Goal: Task Accomplishment & Management: Use online tool/utility

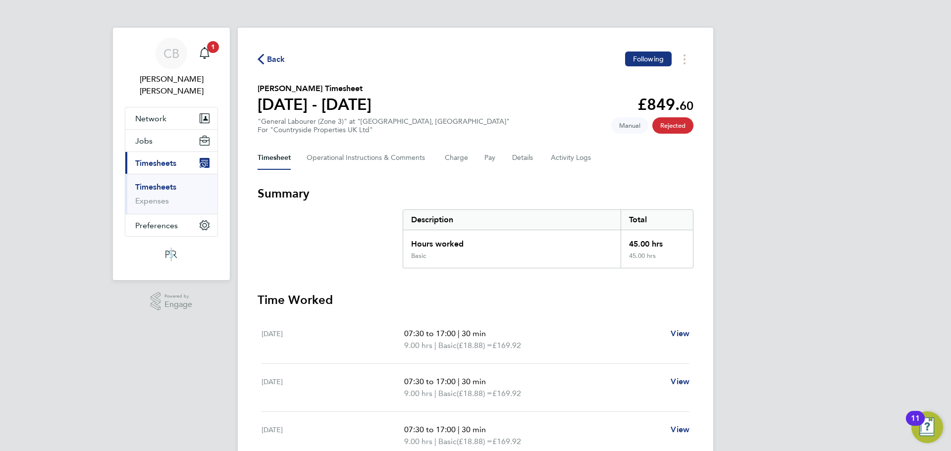
click at [592, 166] on div "Timesheet Operational Instructions & Comments Charge Pay Details Activity Logs" at bounding box center [476, 158] width 436 height 24
click at [380, 155] on Comments-tab "Operational Instructions & Comments" at bounding box center [368, 158] width 122 height 24
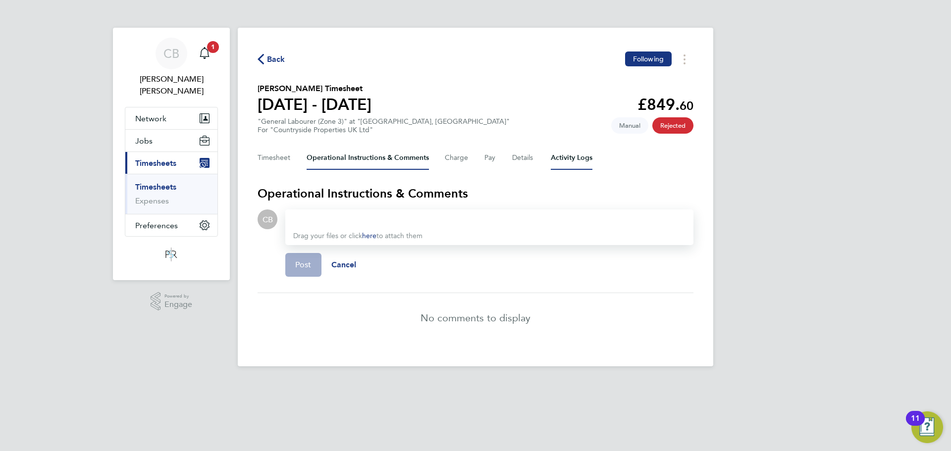
click at [559, 167] on Logs-tab "Activity Logs" at bounding box center [572, 158] width 42 height 24
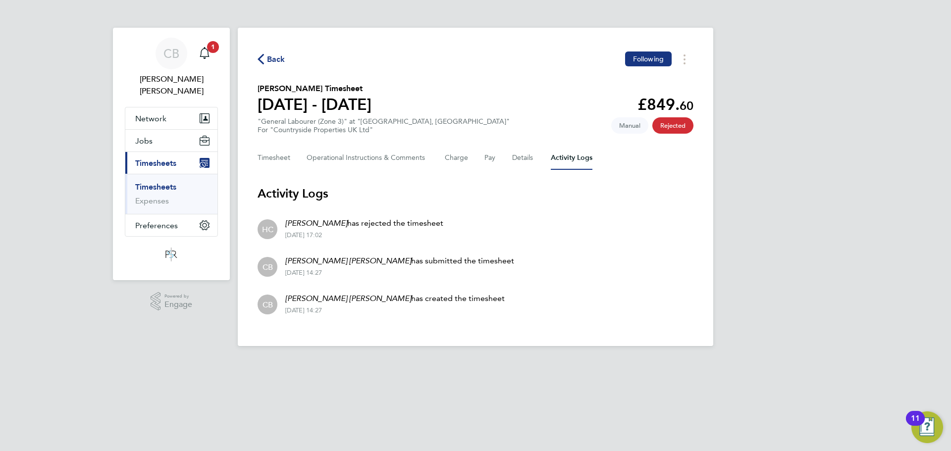
click at [541, 158] on div "Timesheet Operational Instructions & Comments Charge Pay Details Activity Logs" at bounding box center [476, 158] width 436 height 24
click at [540, 158] on div "Timesheet Operational Instructions & Comments Charge Pay Details Activity Logs" at bounding box center [476, 158] width 436 height 24
click at [529, 160] on button "Details" at bounding box center [523, 158] width 23 height 24
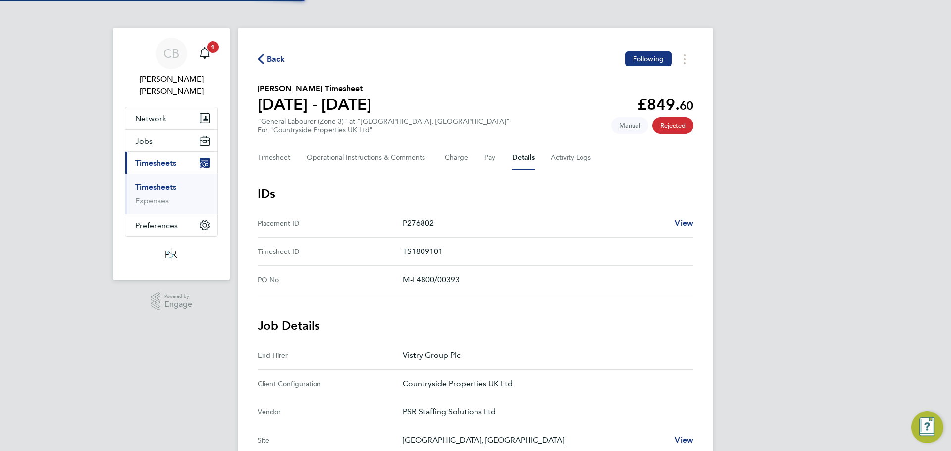
click at [484, 159] on div "Timesheet Operational Instructions & Comments Charge Pay Details Activity Logs" at bounding box center [476, 158] width 436 height 24
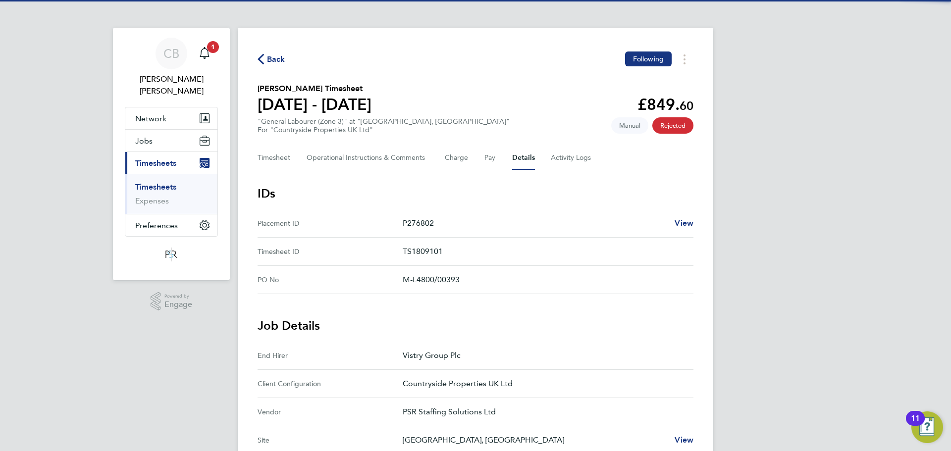
click at [469, 162] on div "Timesheet Operational Instructions & Comments Charge Pay Details Activity Logs" at bounding box center [476, 158] width 436 height 24
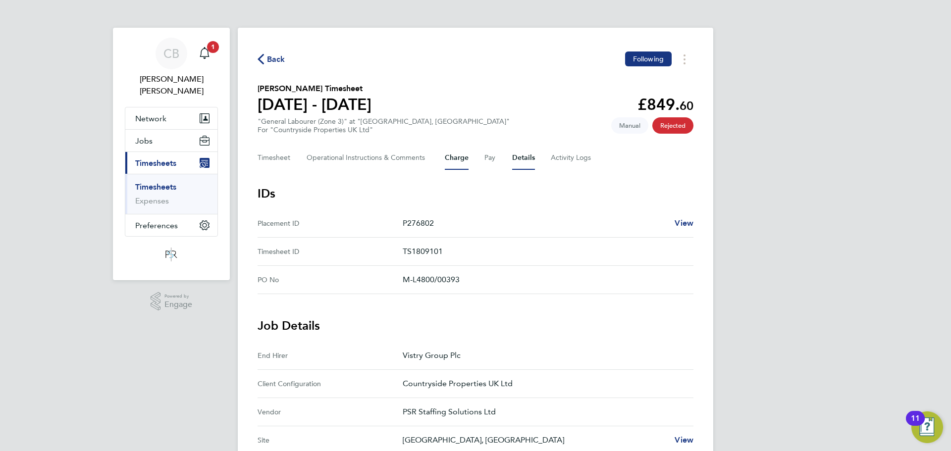
click at [457, 161] on button "Charge" at bounding box center [457, 158] width 24 height 24
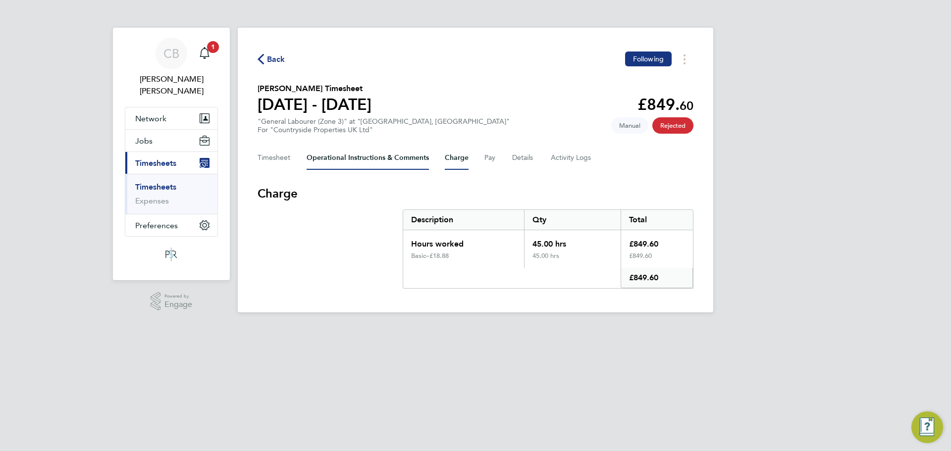
click at [384, 158] on Comments-tab "Operational Instructions & Comments" at bounding box center [368, 158] width 122 height 24
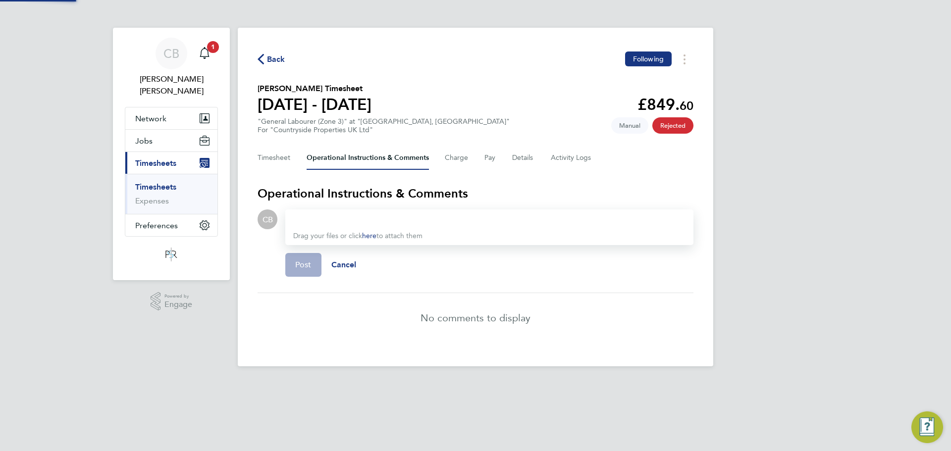
click at [307, 164] on Comments-tab "Operational Instructions & Comments" at bounding box center [368, 158] width 122 height 24
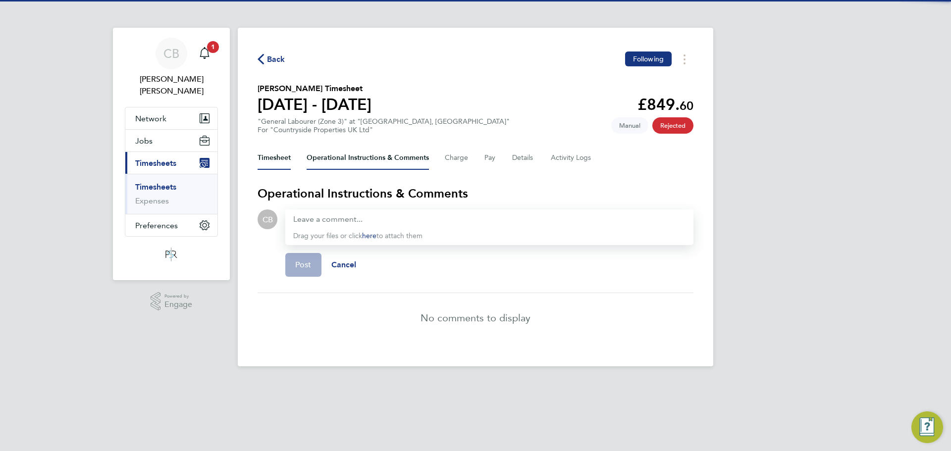
click at [282, 162] on button "Timesheet" at bounding box center [274, 158] width 33 height 24
